Goal: Transaction & Acquisition: Purchase product/service

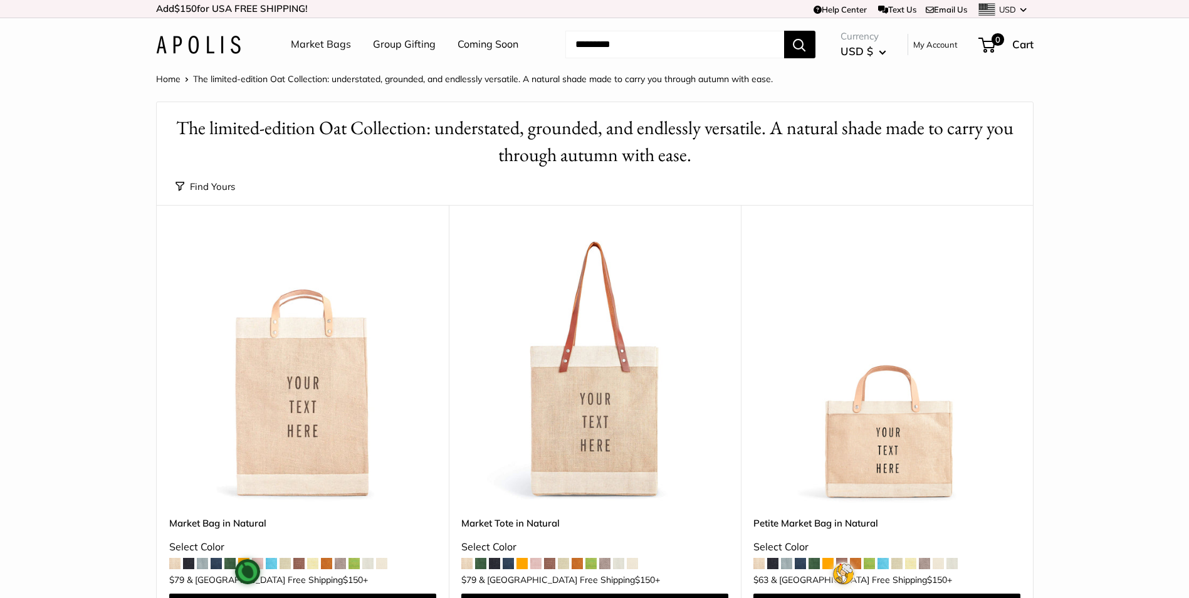
click at [523, 569] on span at bounding box center [522, 563] width 11 height 11
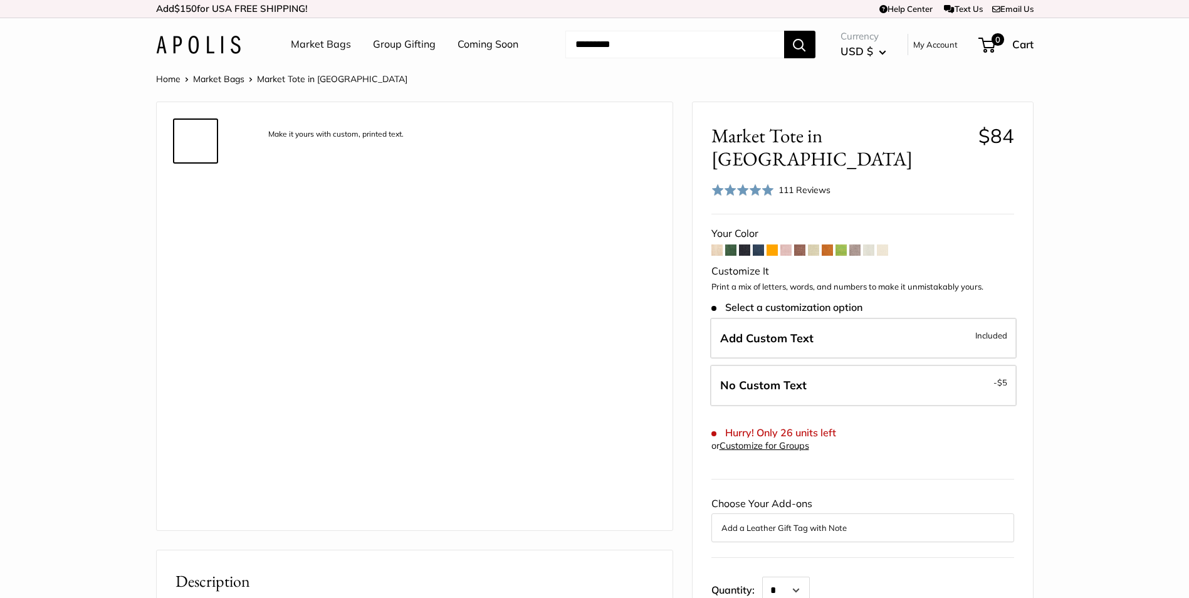
click at [772, 245] on span at bounding box center [772, 250] width 11 height 11
click at [206, 140] on img at bounding box center [196, 141] width 40 height 40
click at [0, 0] on span "Roll over image to zoom in" at bounding box center [0, 0] width 0 height 0
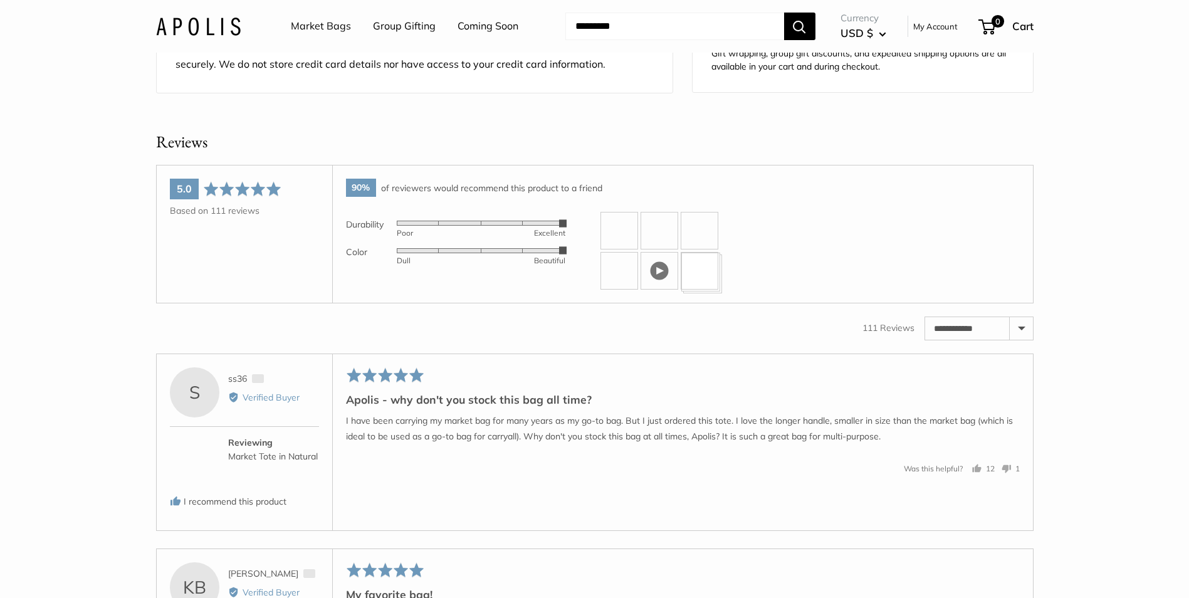
scroll to position [1068, 0]
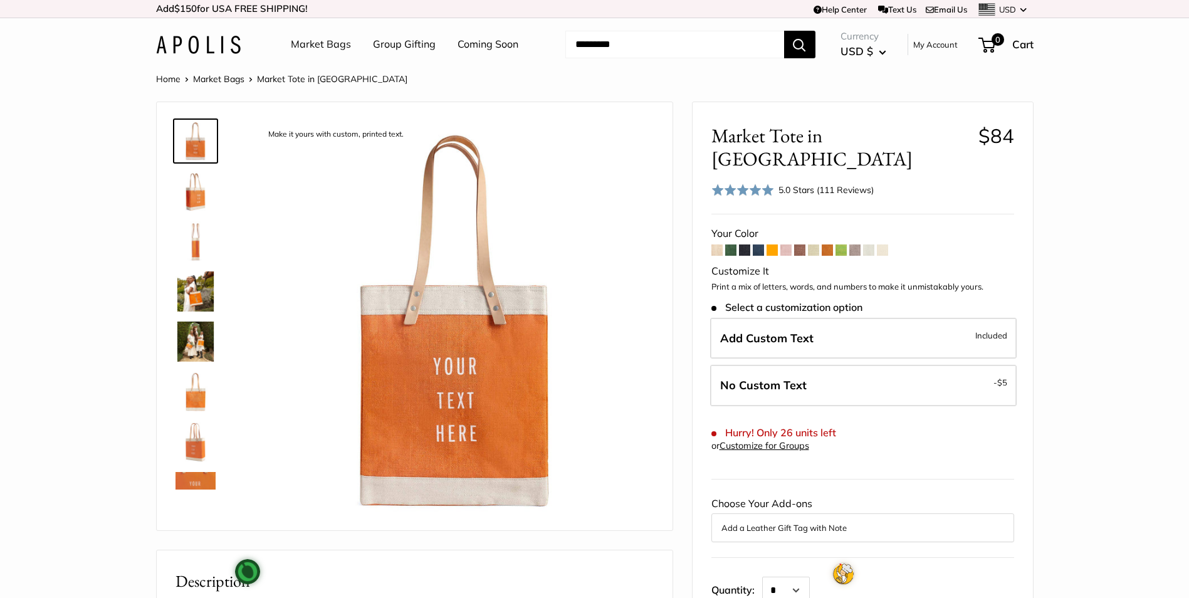
click at [841, 245] on span at bounding box center [841, 250] width 11 height 11
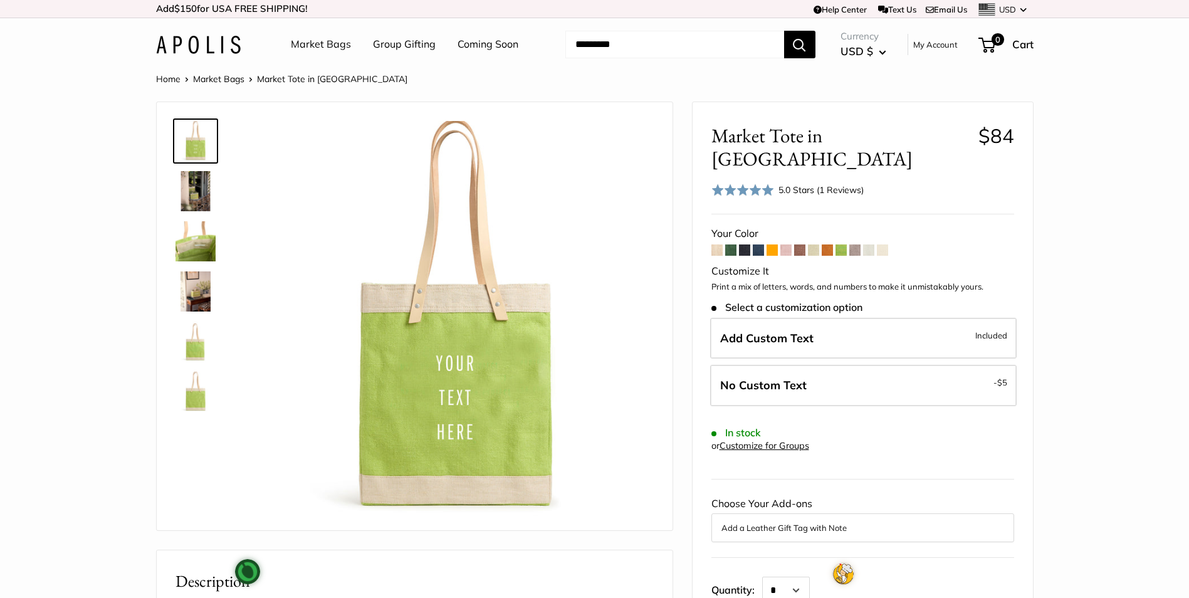
click at [749, 245] on span at bounding box center [744, 250] width 11 height 11
